Goal: Information Seeking & Learning: Find specific page/section

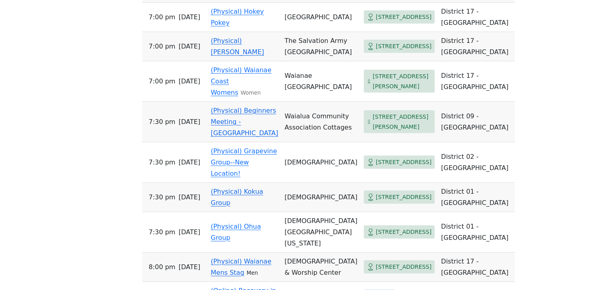
scroll to position [816, 0]
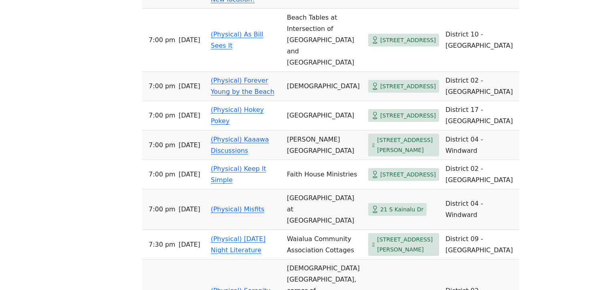
scroll to position [3319, 0]
